Goal: Task Accomplishment & Management: Complete application form

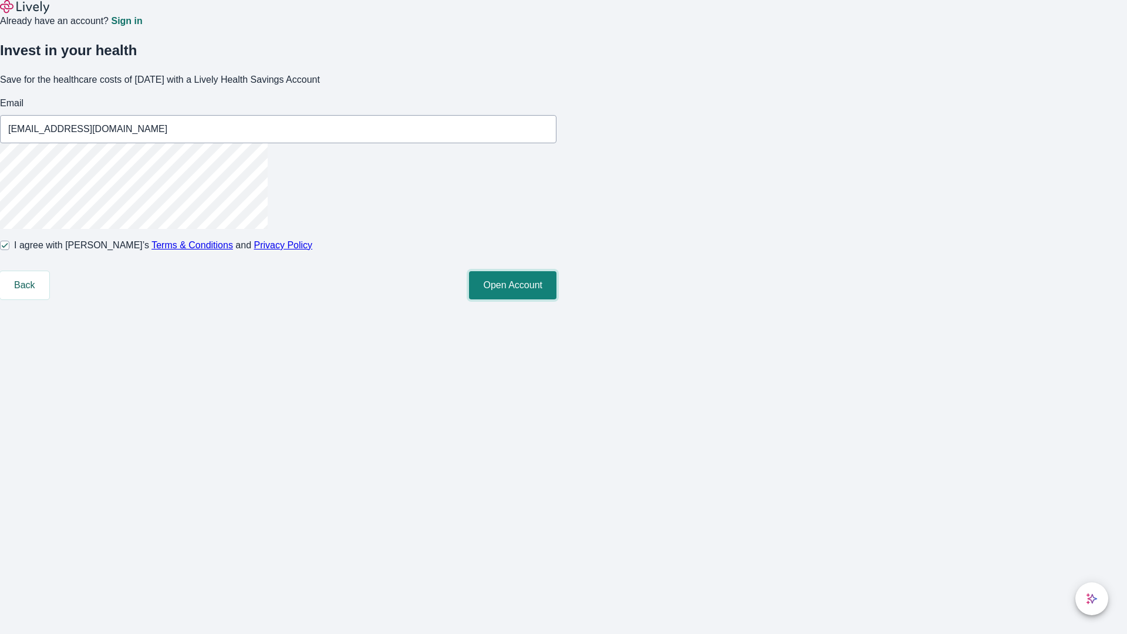
click at [557, 299] on button "Open Account" at bounding box center [512, 285] width 87 height 28
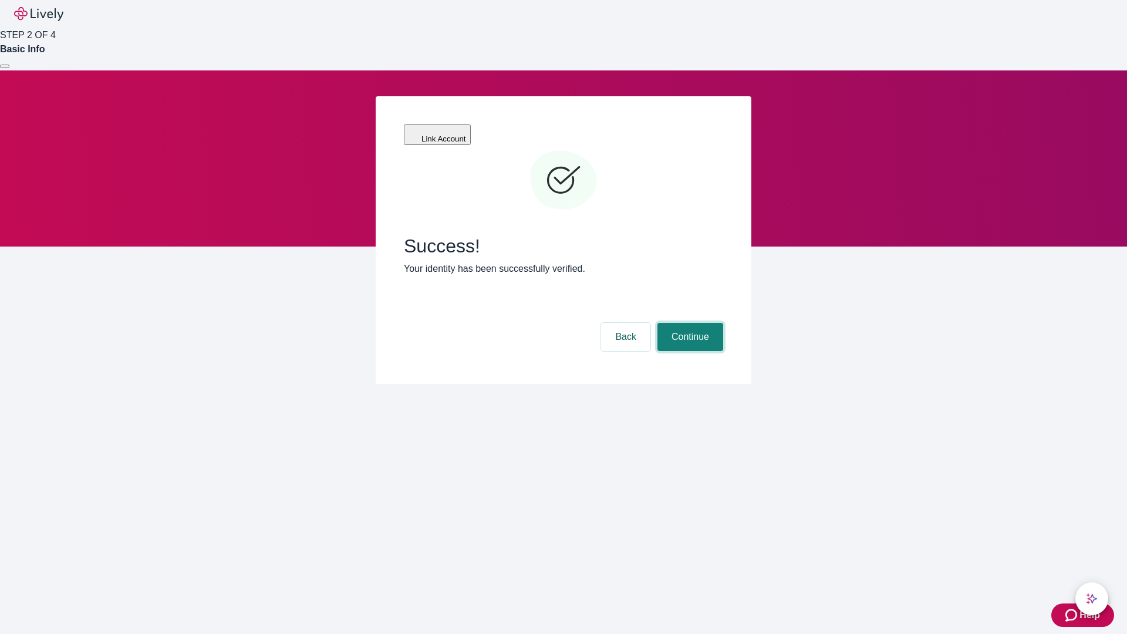
click at [689, 323] on button "Continue" at bounding box center [691, 337] width 66 height 28
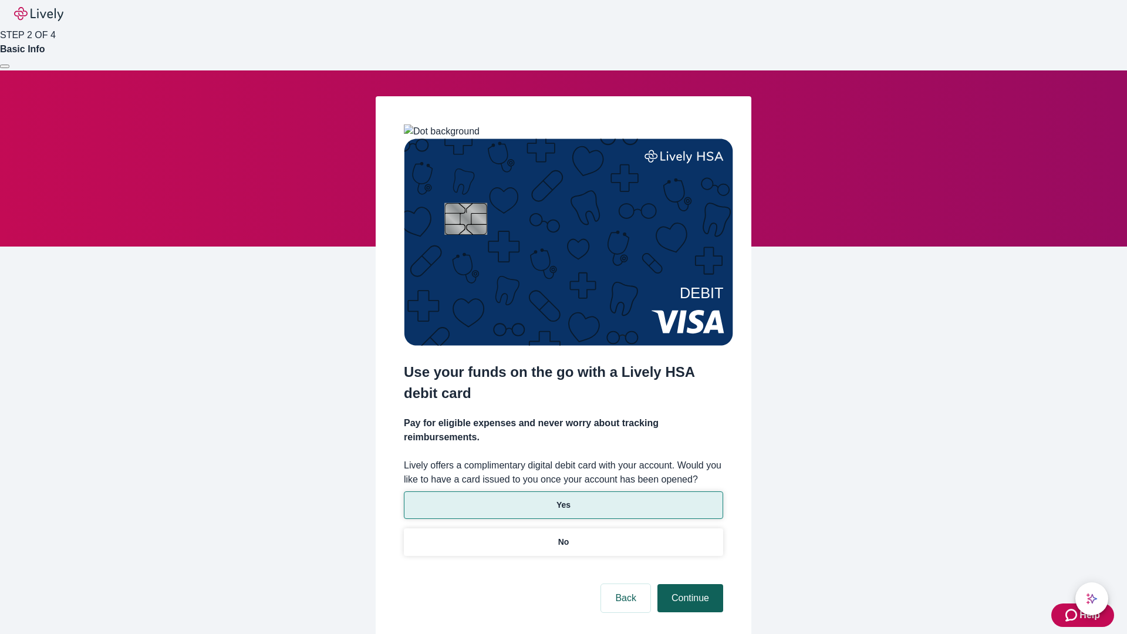
click at [563, 536] on p "No" at bounding box center [563, 542] width 11 height 12
click at [689, 584] on button "Continue" at bounding box center [691, 598] width 66 height 28
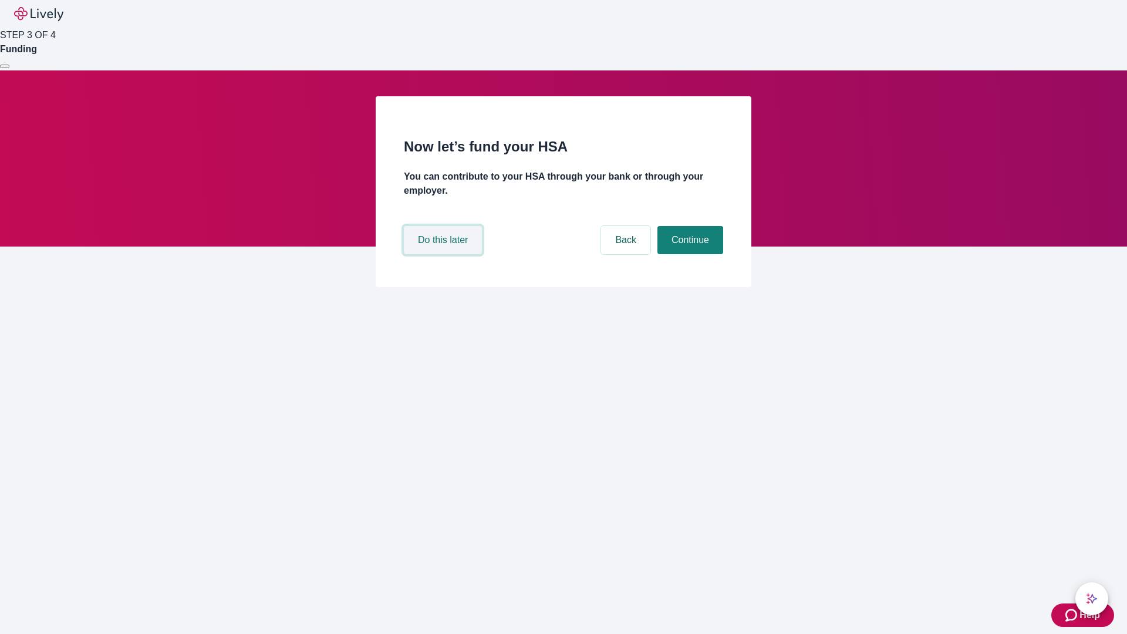
click at [444, 254] on button "Do this later" at bounding box center [443, 240] width 78 height 28
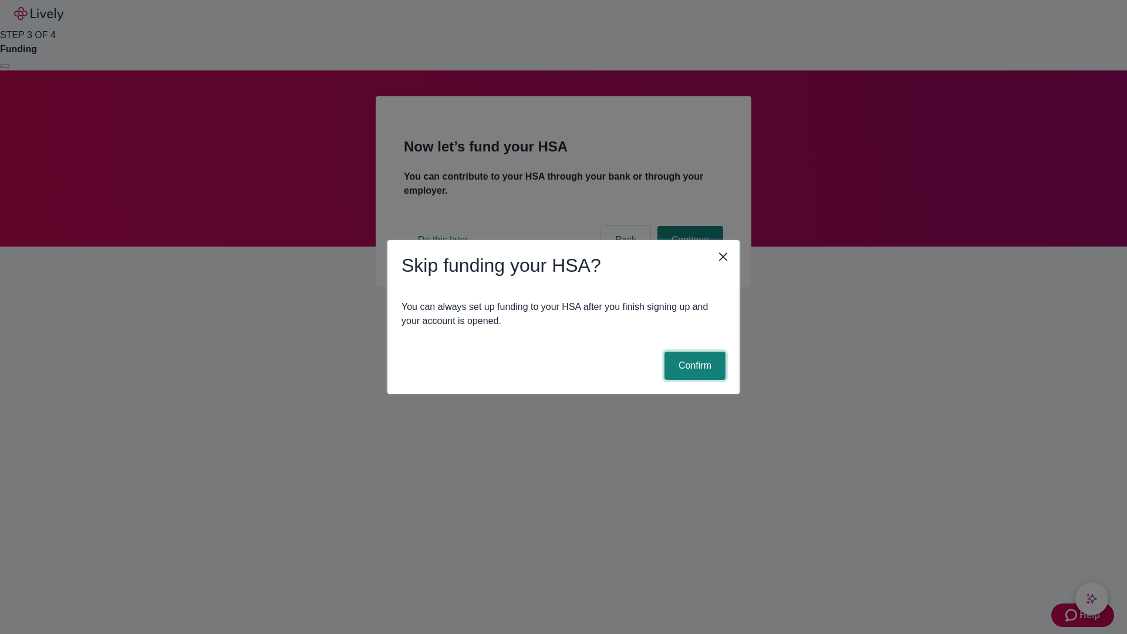
click at [693, 366] on button "Confirm" at bounding box center [695, 366] width 61 height 28
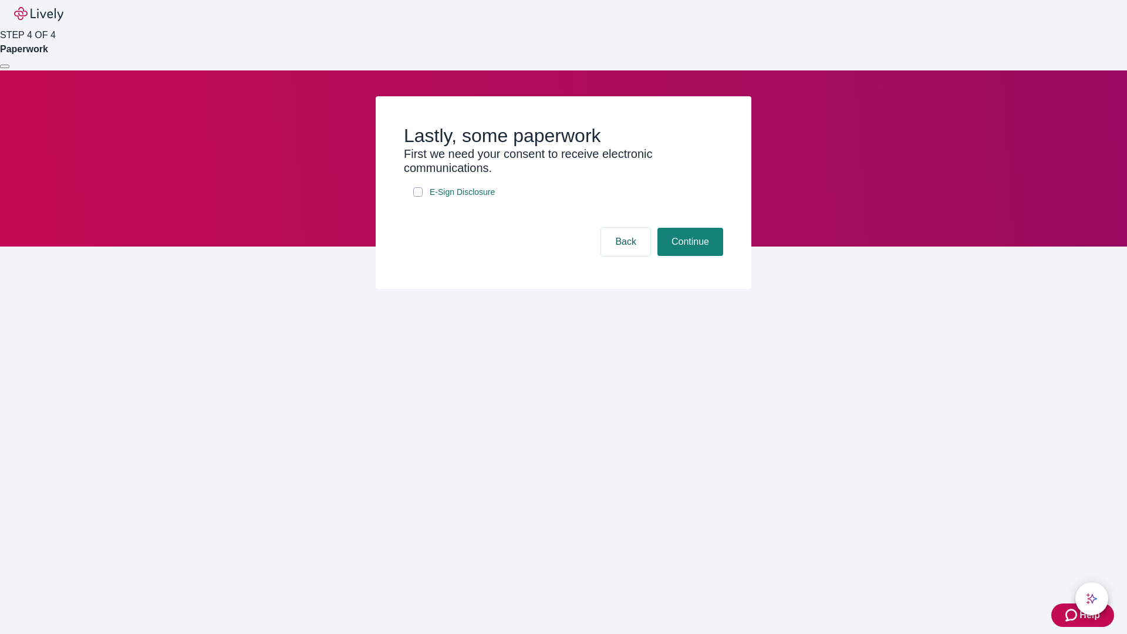
click at [418, 197] on input "E-Sign Disclosure" at bounding box center [417, 191] width 9 height 9
checkbox input "true"
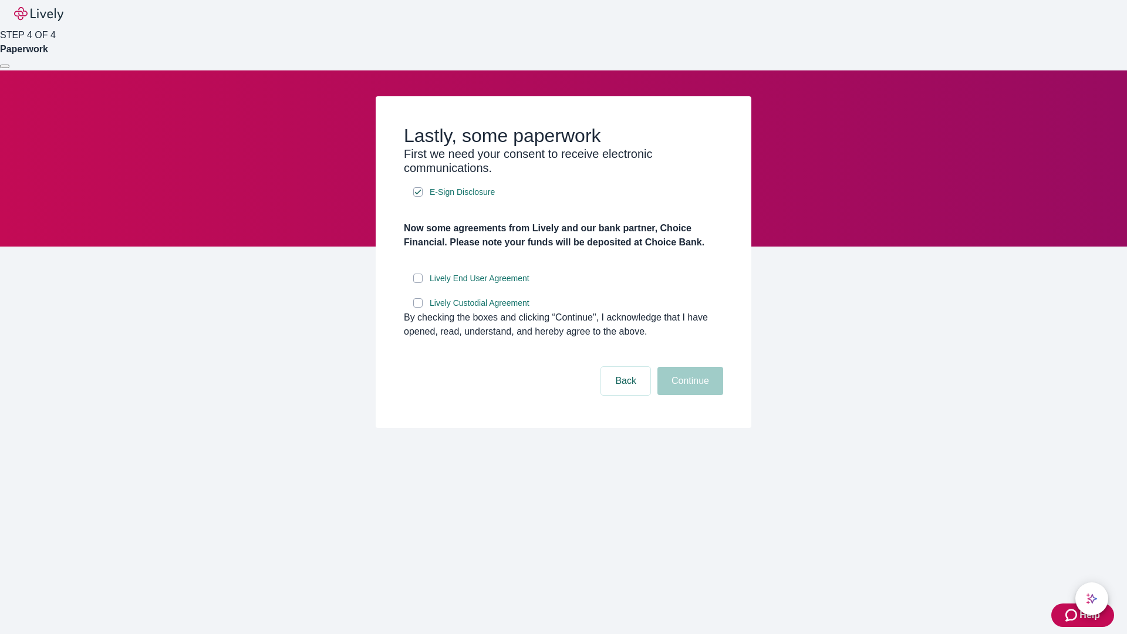
click at [418, 283] on input "Lively End User Agreement" at bounding box center [417, 278] width 9 height 9
checkbox input "true"
click at [418, 308] on input "Lively Custodial Agreement" at bounding box center [417, 302] width 9 height 9
checkbox input "true"
click at [689, 395] on button "Continue" at bounding box center [691, 381] width 66 height 28
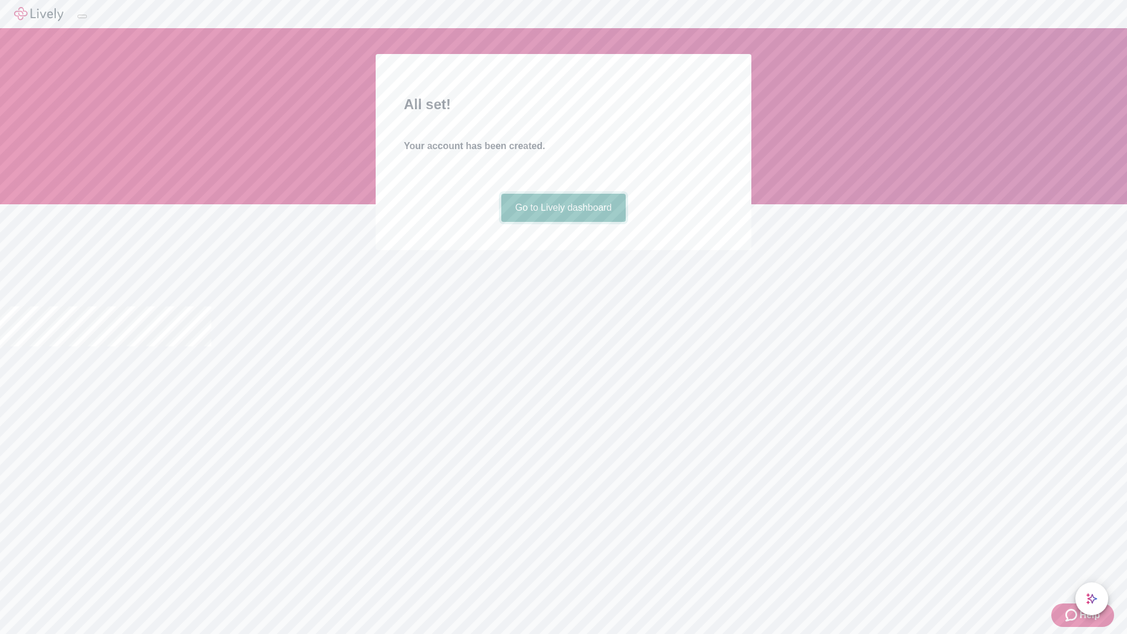
click at [563, 222] on link "Go to Lively dashboard" at bounding box center [563, 208] width 125 height 28
